Goal: Task Accomplishment & Management: Complete application form

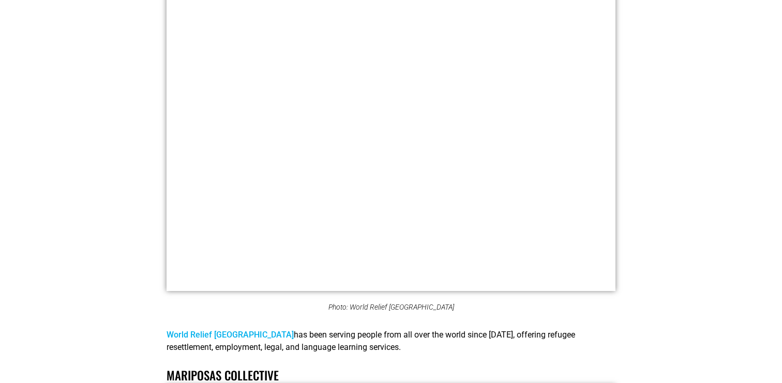
scroll to position [6948, 0]
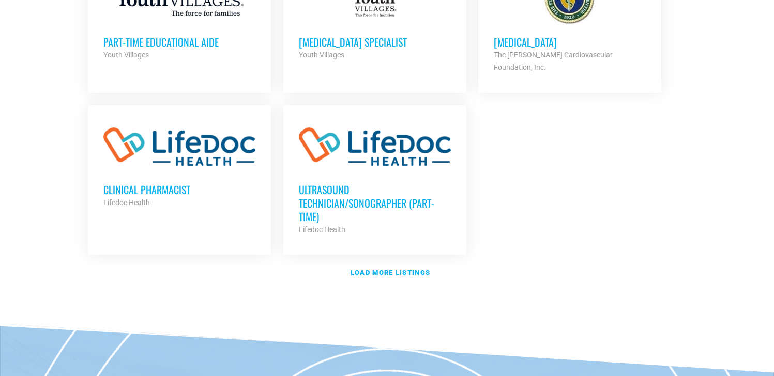
scroll to position [1324, 0]
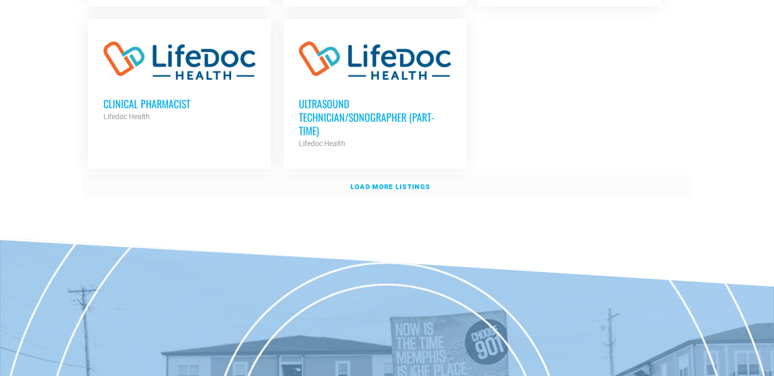
click at [367, 183] on strong "Load more listings" at bounding box center [391, 187] width 80 height 8
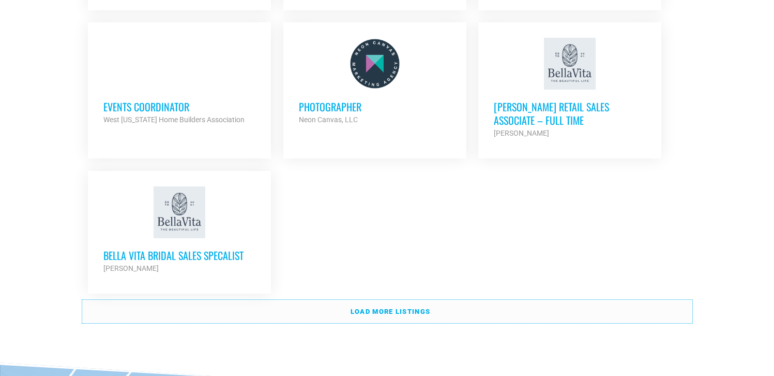
scroll to position [2226, 0]
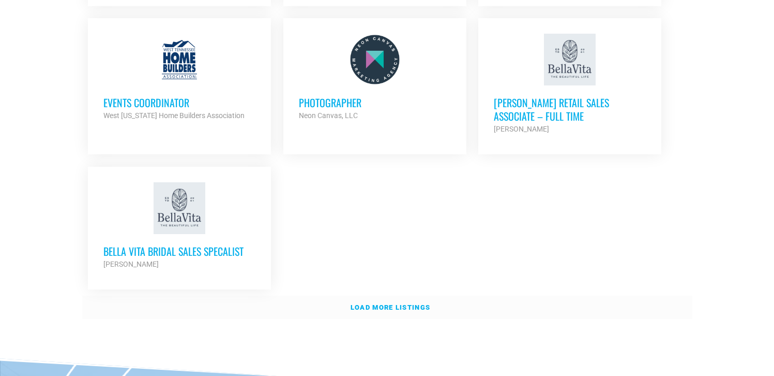
click at [293, 295] on link "Load more listings" at bounding box center [387, 307] width 610 height 24
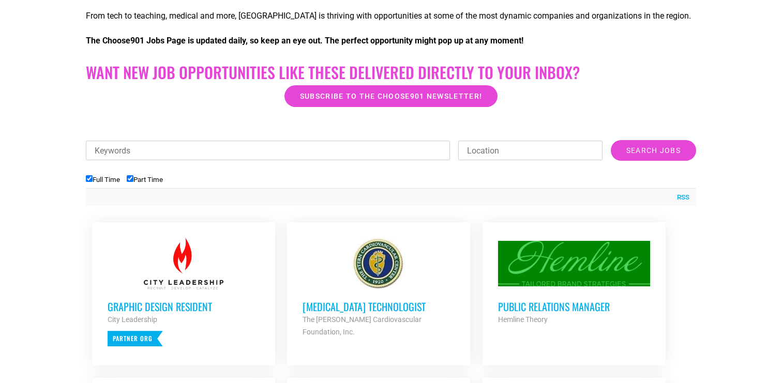
scroll to position [0, 0]
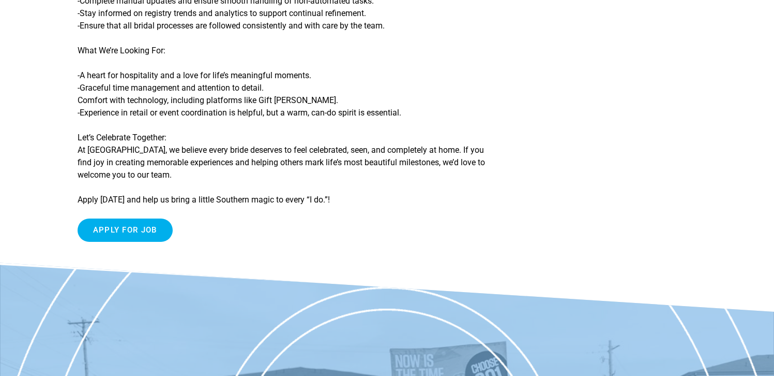
scroll to position [426, 0]
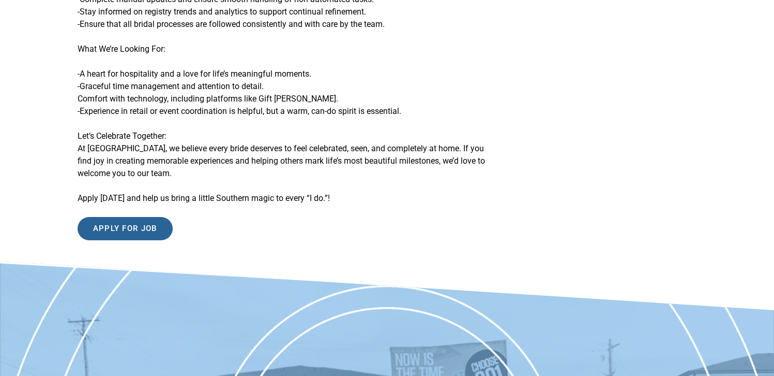
click at [130, 237] on input "Apply for job" at bounding box center [125, 228] width 95 height 23
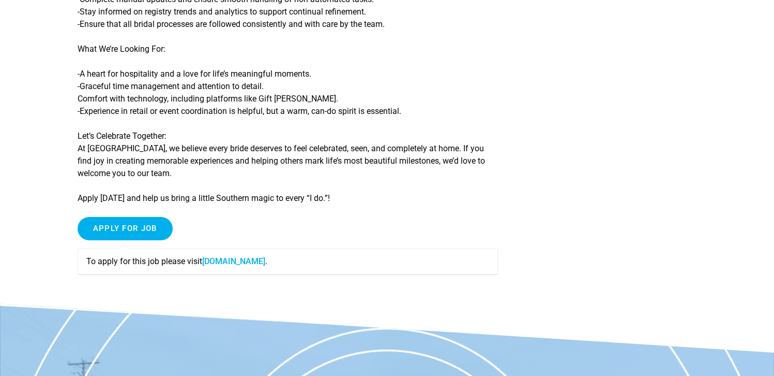
click at [243, 260] on link "shopbellavita.isolvedhire.com" at bounding box center [233, 261] width 63 height 10
